Goal: Register for event/course

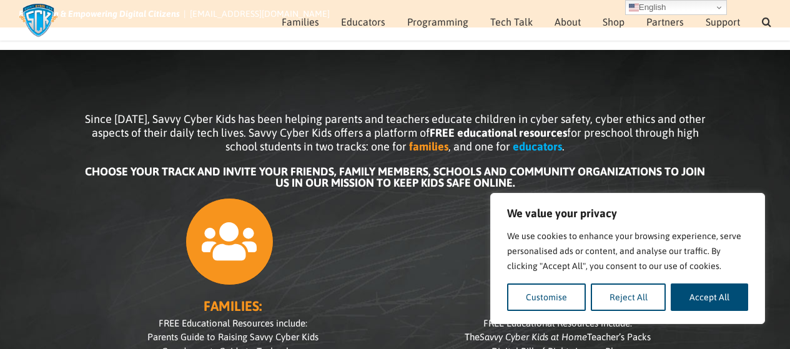
scroll to position [144, 0]
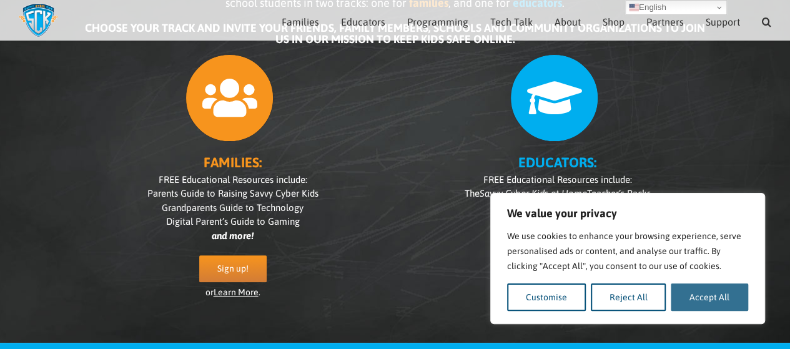
click at [710, 305] on button "Accept All" at bounding box center [709, 297] width 77 height 27
checkbox input "true"
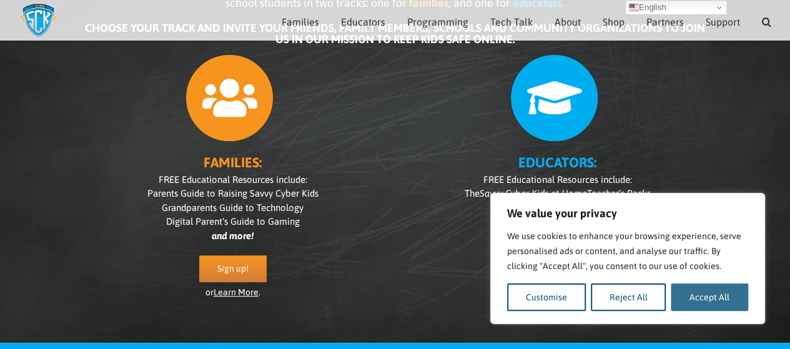
checkbox input "true"
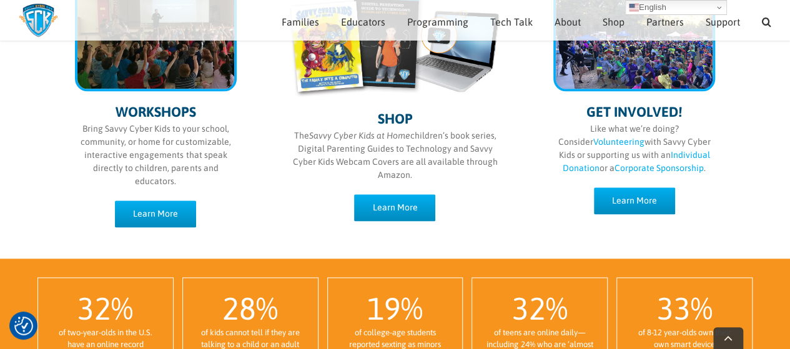
scroll to position [725, 0]
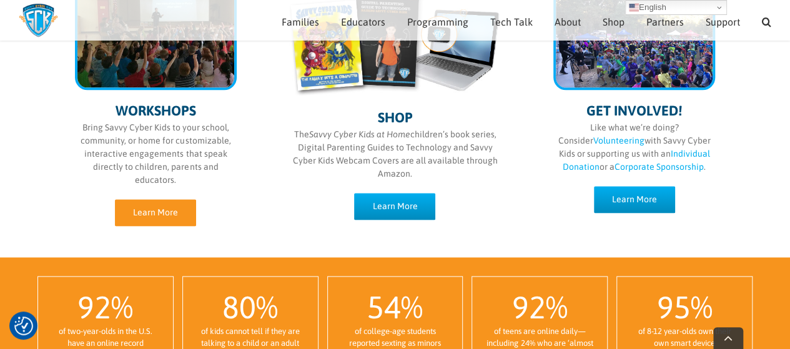
click at [177, 212] on link "Learn More" at bounding box center [155, 212] width 81 height 27
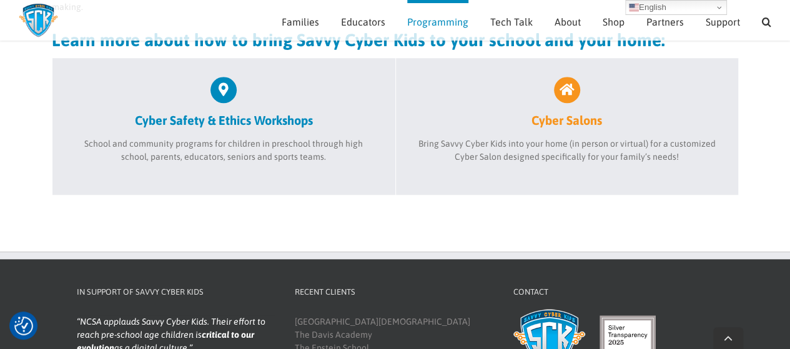
scroll to position [530, 0]
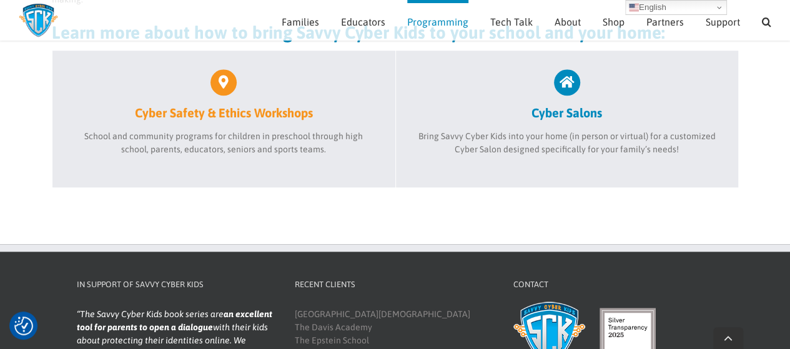
click at [221, 74] on icon at bounding box center [224, 82] width 26 height 26
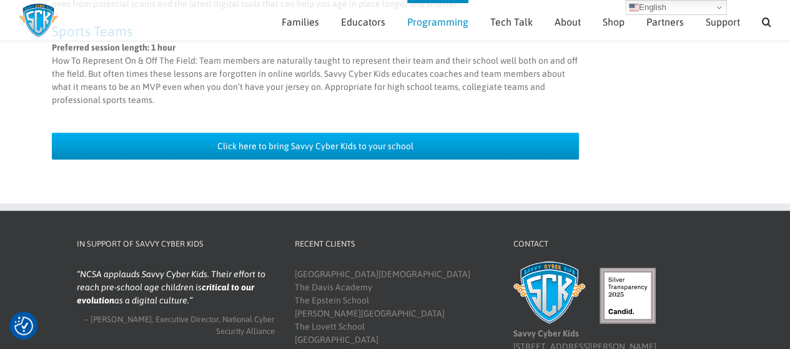
scroll to position [1344, 0]
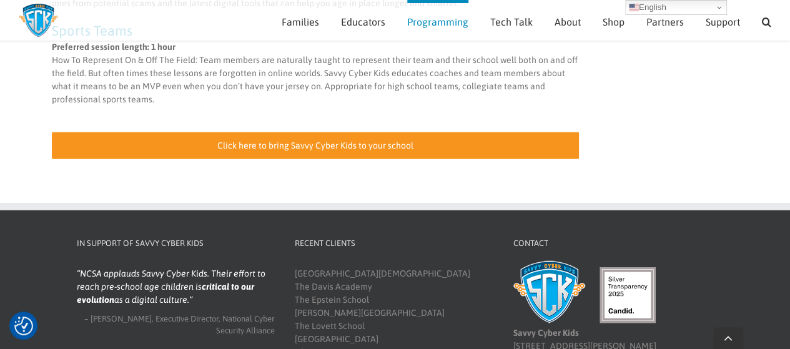
click at [316, 141] on span "Click here to bring Savvy Cyber Kids to your school" at bounding box center [315, 146] width 196 height 11
